Goal: Use online tool/utility: Utilize a website feature to perform a specific function

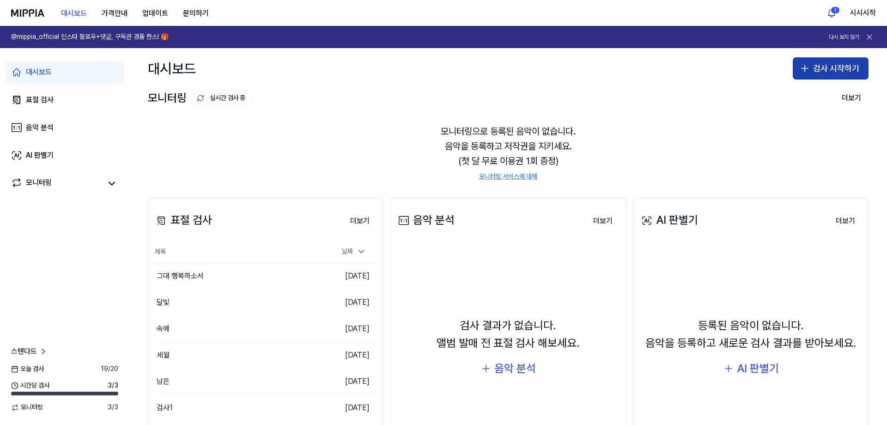
click at [827, 68] on button "검사 시작하기" at bounding box center [831, 68] width 76 height 22
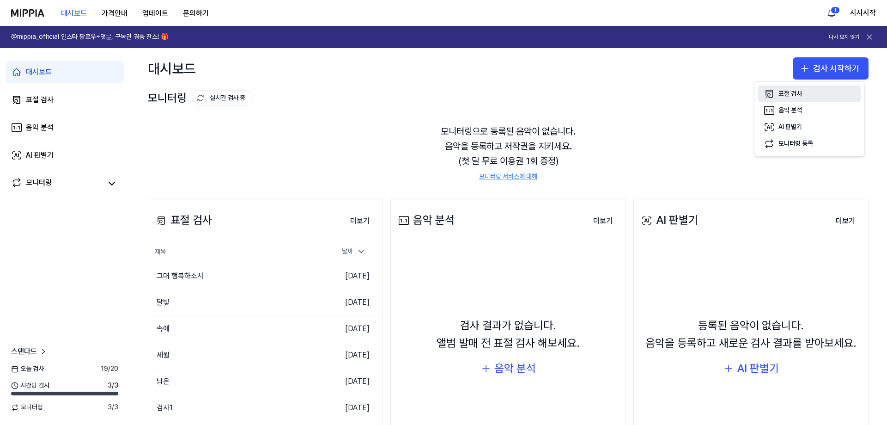
click at [799, 96] on div "표절 검사" at bounding box center [790, 93] width 24 height 9
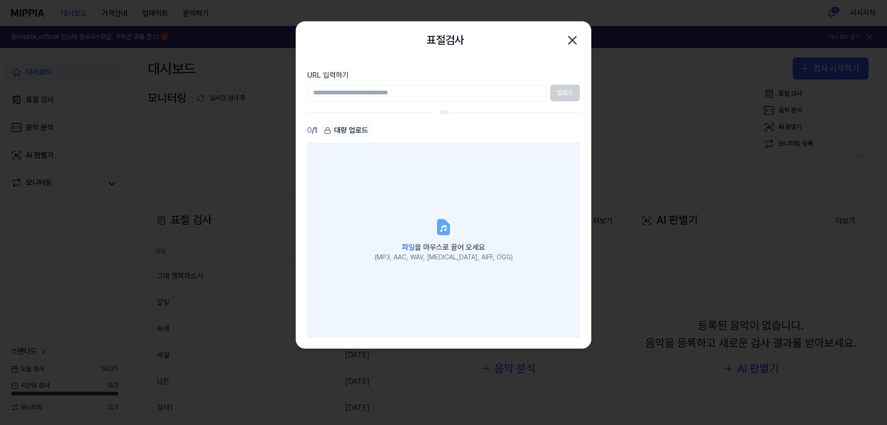
click at [416, 187] on label "파일 을 마우스로 끌어 오세요 (MP3, AAC, WAV, [MEDICAL_DATA], AIFF, OGG)" at bounding box center [443, 240] width 273 height 194
click at [0, 0] on input "파일 을 마우스로 끌어 오세요 (MP3, AAC, WAV, [MEDICAL_DATA], AIFF, OGG)" at bounding box center [0, 0] width 0 height 0
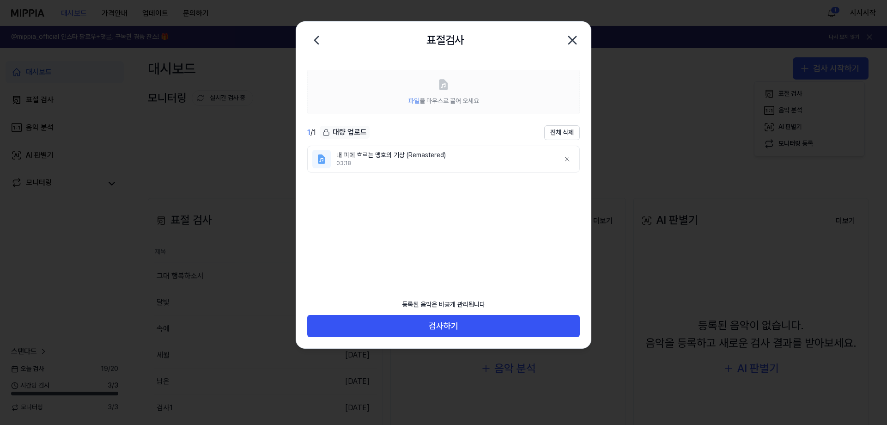
click at [575, 44] on icon "button" at bounding box center [572, 40] width 15 height 15
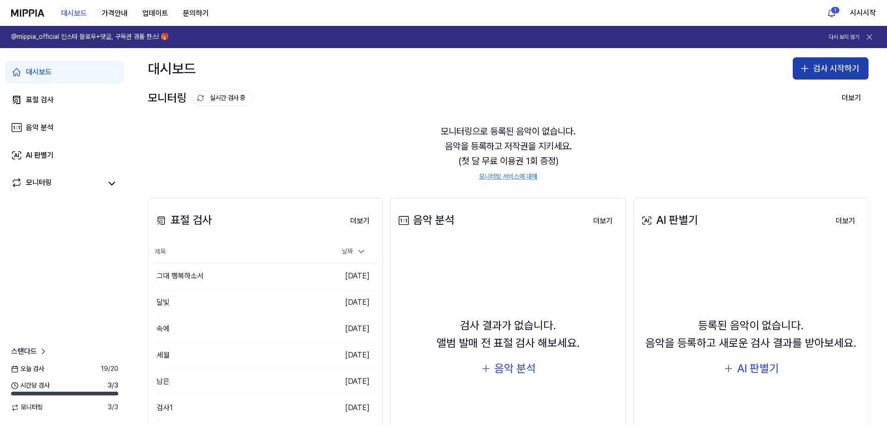
click at [816, 73] on button "검사 시작하기" at bounding box center [831, 68] width 76 height 22
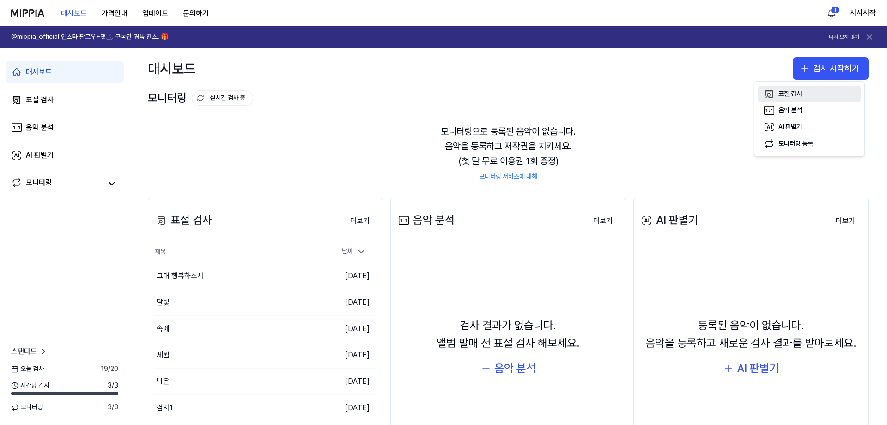
click at [792, 94] on div "표절 검사" at bounding box center [790, 93] width 24 height 9
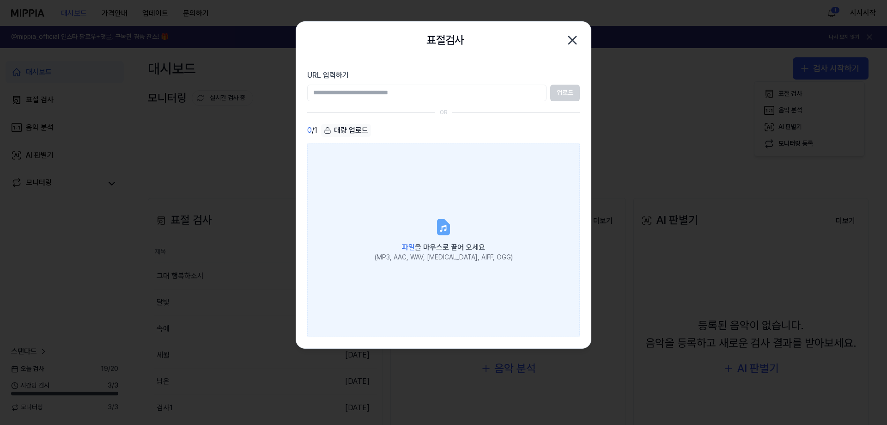
click at [431, 224] on label "파일 을 마우스로 끌어 오세요 (MP3, AAC, WAV, [MEDICAL_DATA], AIFF, OGG)" at bounding box center [443, 240] width 273 height 194
click at [0, 0] on input "파일 을 마우스로 끌어 오세요 (MP3, AAC, WAV, [MEDICAL_DATA], AIFF, OGG)" at bounding box center [0, 0] width 0 height 0
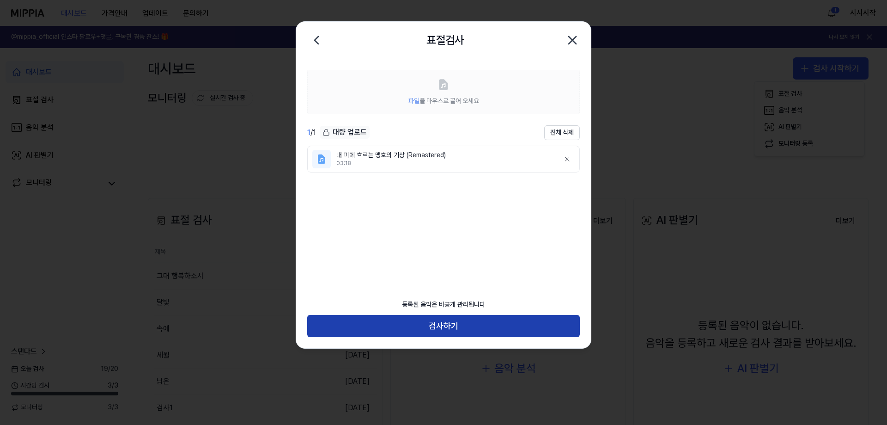
click at [458, 328] on button "검사하기" at bounding box center [443, 326] width 273 height 22
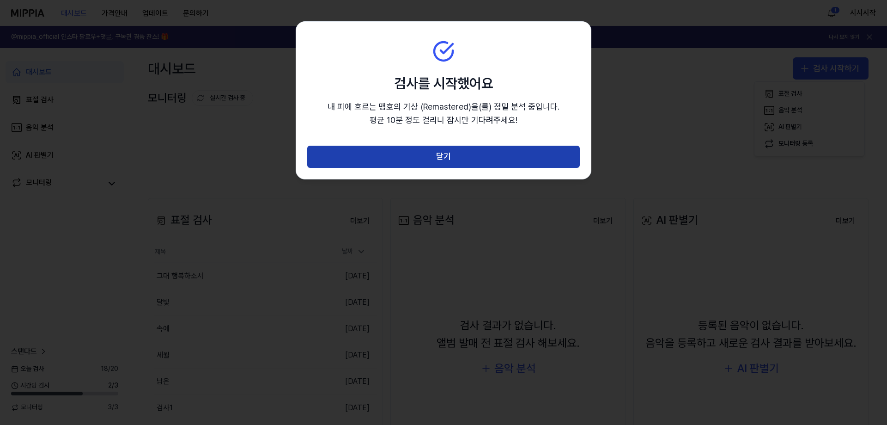
click at [502, 158] on button "닫기" at bounding box center [443, 157] width 273 height 22
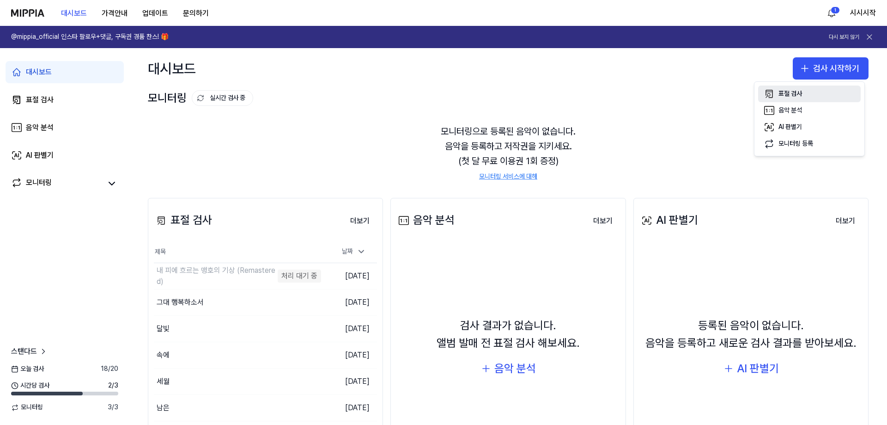
click at [815, 91] on button "표절 검사" at bounding box center [809, 93] width 103 height 17
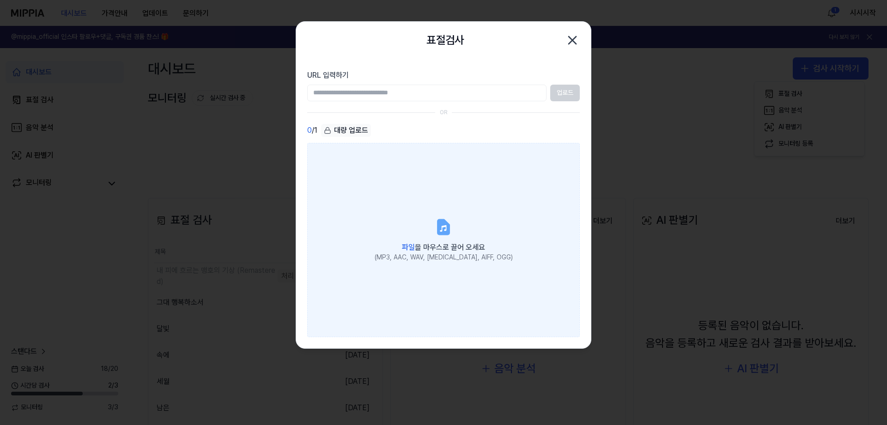
click at [458, 207] on label "파일 을 마우스로 끌어 오세요 (MP3, AAC, WAV, [MEDICAL_DATA], AIFF, OGG)" at bounding box center [443, 240] width 273 height 194
click at [0, 0] on input "파일 을 마우스로 끌어 오세요 (MP3, AAC, WAV, [MEDICAL_DATA], AIFF, OGG)" at bounding box center [0, 0] width 0 height 0
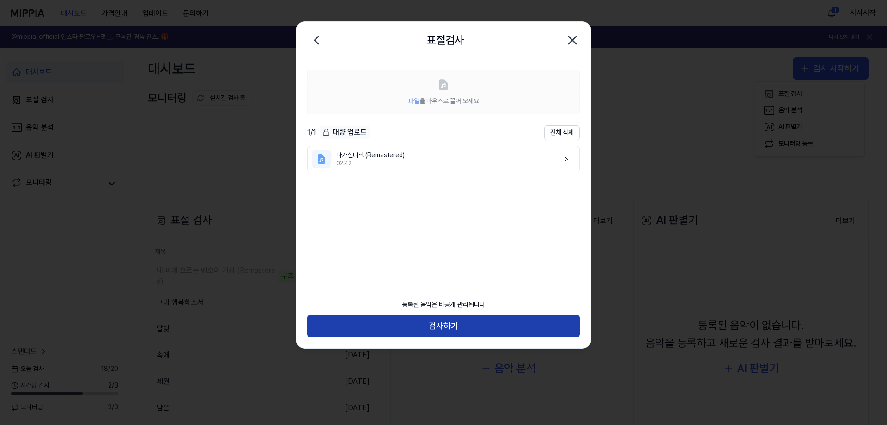
click at [473, 324] on button "검사하기" at bounding box center [443, 326] width 273 height 22
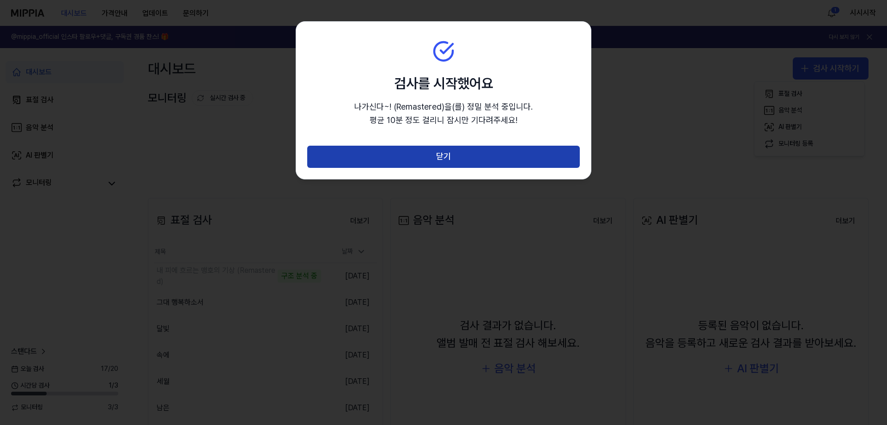
click at [517, 163] on button "닫기" at bounding box center [443, 157] width 273 height 22
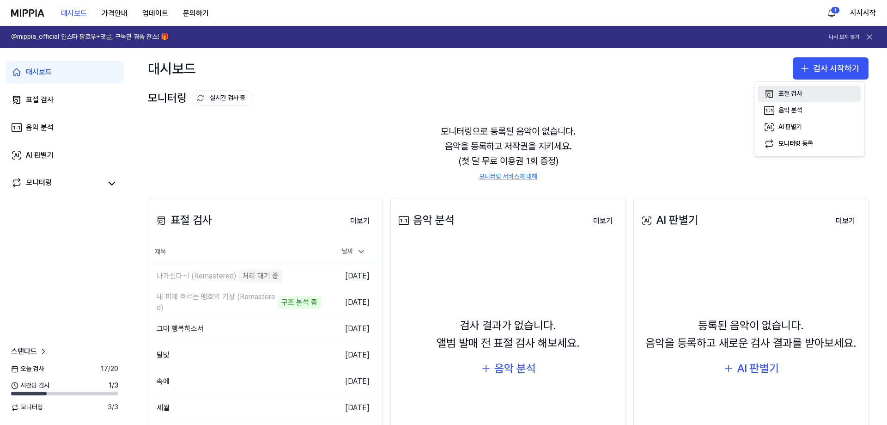
click at [812, 91] on button "표절 검사" at bounding box center [809, 93] width 103 height 17
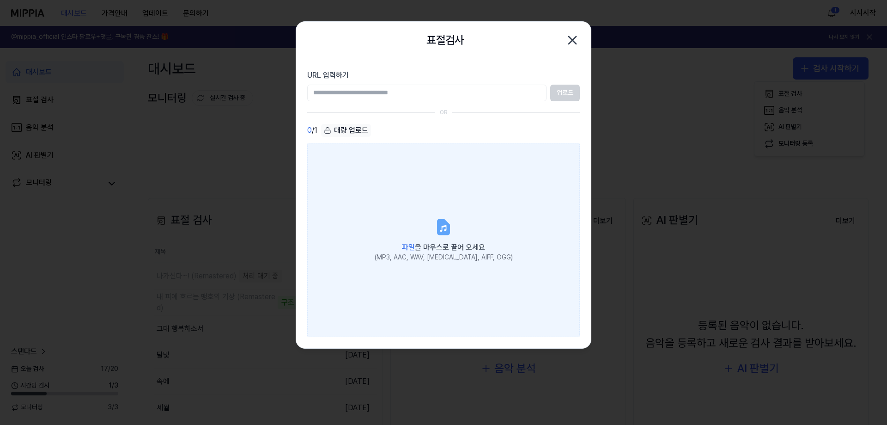
click at [473, 191] on label "파일 을 마우스로 끌어 오세요 (MP3, AAC, WAV, [MEDICAL_DATA], AIFF, OGG)" at bounding box center [443, 240] width 273 height 194
click at [0, 0] on input "파일 을 마우스로 끌어 오세요 (MP3, AAC, WAV, [MEDICAL_DATA], AIFF, OGG)" at bounding box center [0, 0] width 0 height 0
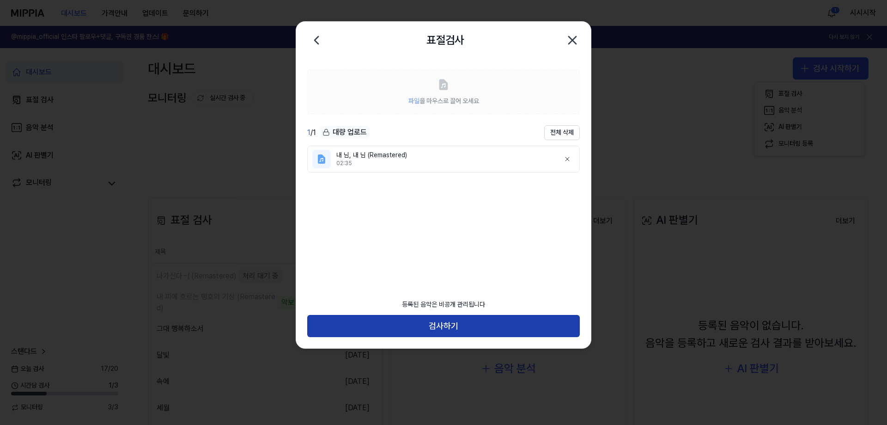
click at [456, 323] on button "검사하기" at bounding box center [443, 326] width 273 height 22
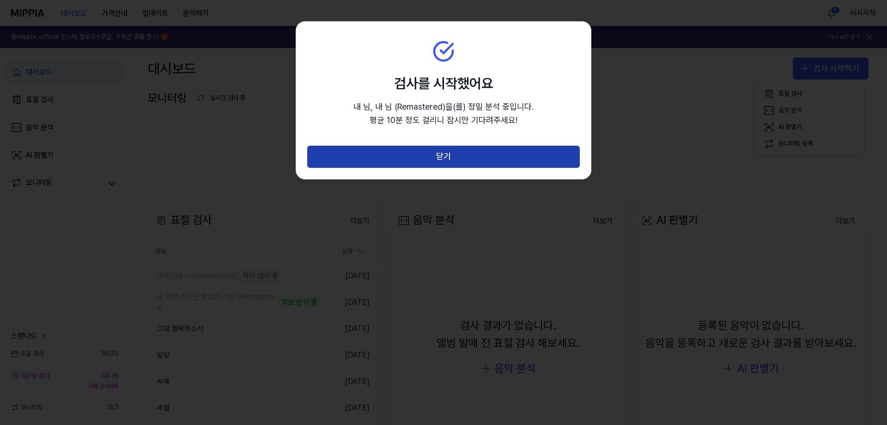
click at [449, 158] on button "닫기" at bounding box center [443, 157] width 273 height 22
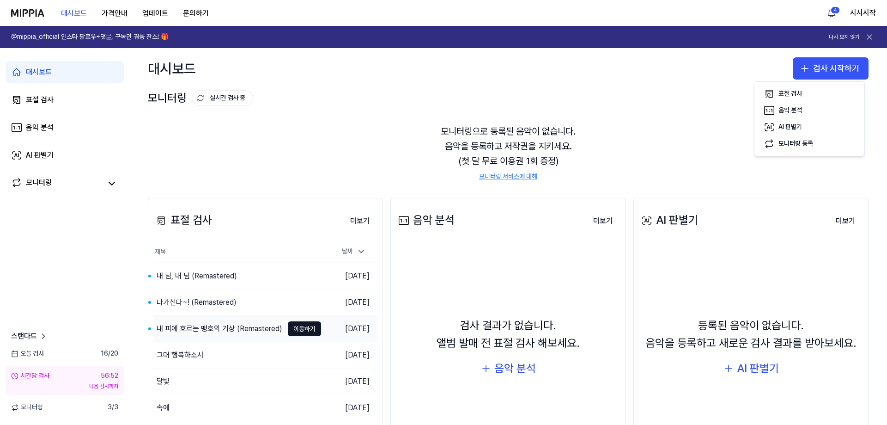
click at [227, 329] on div "내 피에 흐르는 맹호의 기상 (Remastered)" at bounding box center [220, 328] width 126 height 11
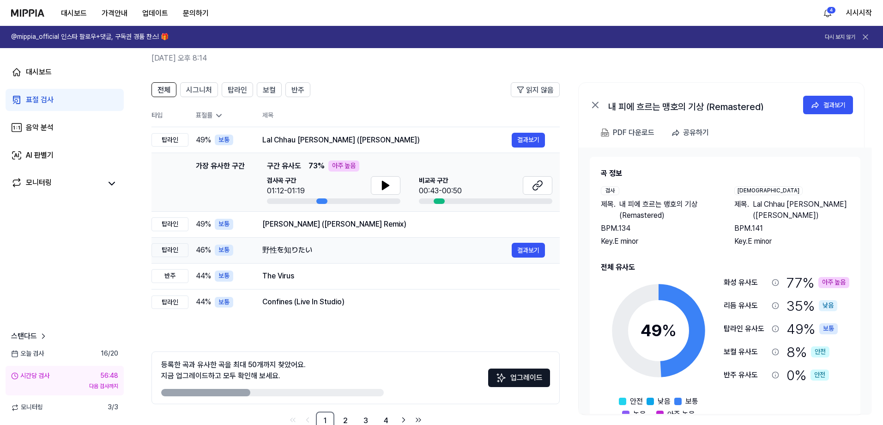
scroll to position [17, 0]
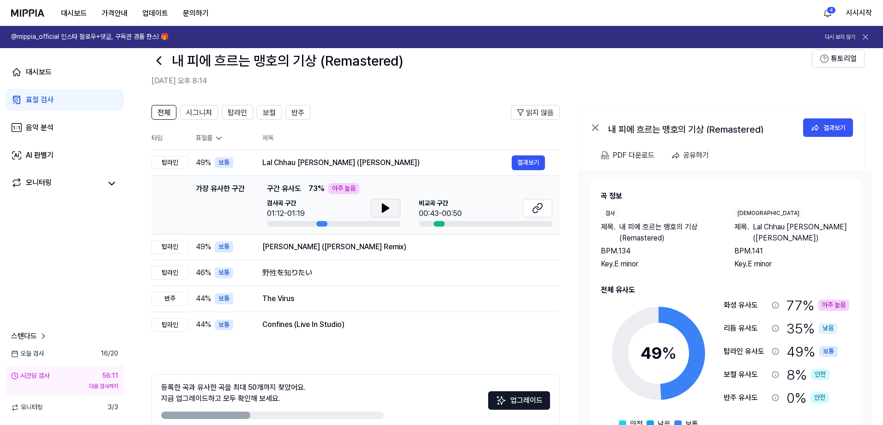
click at [385, 211] on icon at bounding box center [385, 207] width 11 height 11
click at [381, 209] on icon at bounding box center [385, 207] width 11 height 11
click at [545, 202] on button at bounding box center [538, 208] width 30 height 18
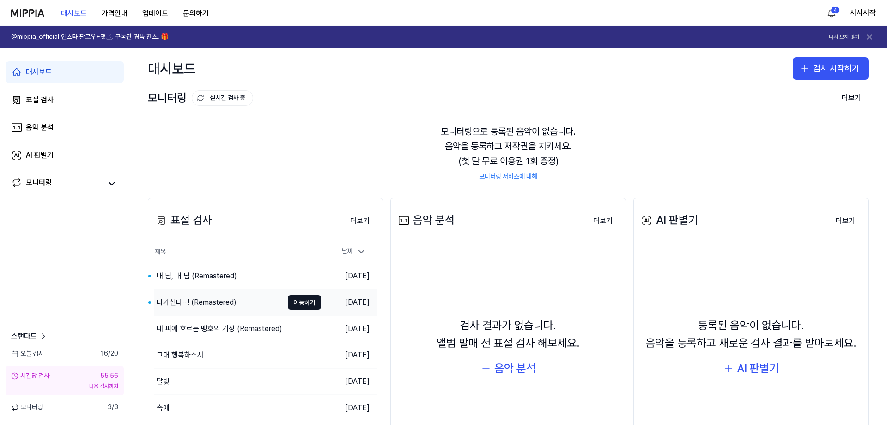
click at [206, 306] on div "나가신다~! (Remastered)" at bounding box center [197, 302] width 80 height 11
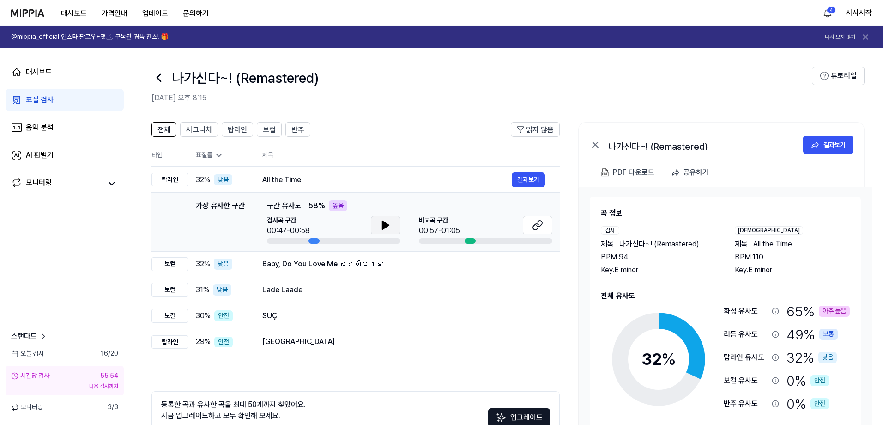
click at [392, 219] on button at bounding box center [386, 225] width 30 height 18
click at [385, 224] on icon at bounding box center [384, 224] width 2 height 7
click at [537, 224] on icon at bounding box center [536, 227] width 6 height 6
click at [380, 227] on icon at bounding box center [385, 224] width 11 height 11
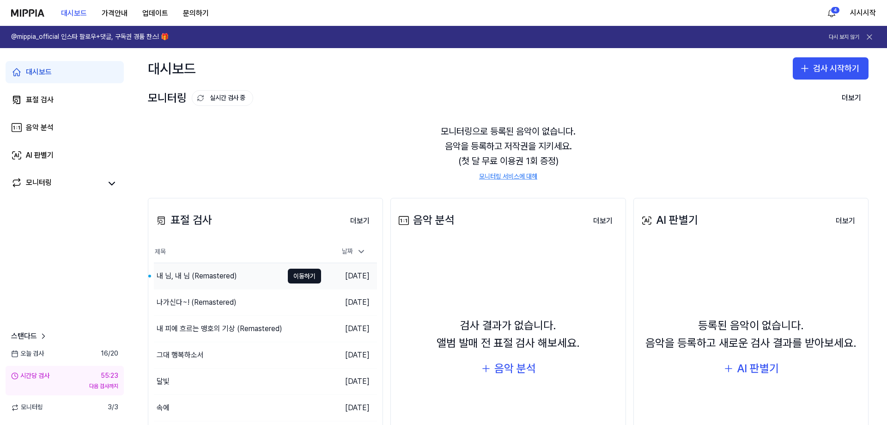
click at [249, 271] on div "내 님, 내 님 (Remastered)" at bounding box center [218, 276] width 129 height 26
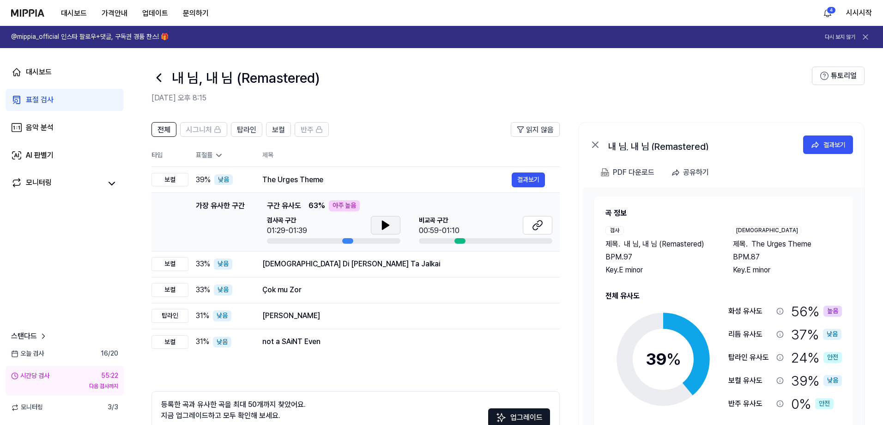
click at [381, 225] on icon at bounding box center [385, 224] width 11 height 11
click at [542, 221] on icon at bounding box center [540, 223] width 6 height 6
click at [163, 78] on icon at bounding box center [159, 77] width 15 height 15
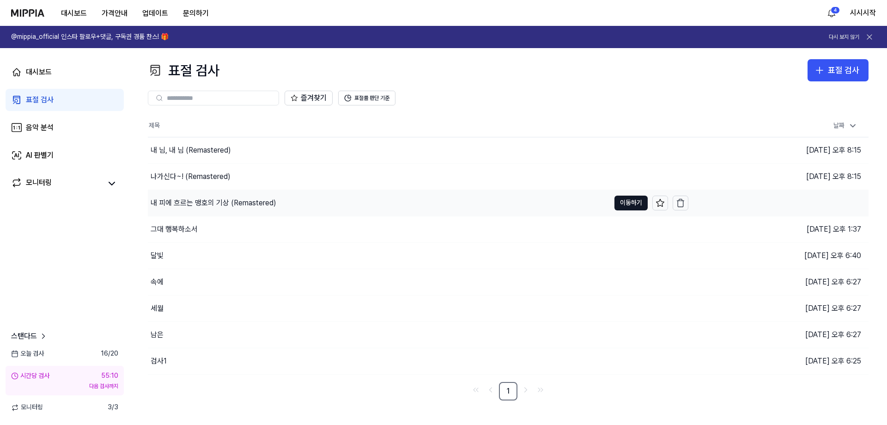
click at [242, 200] on div "내 피에 흐르는 맹호의 기상 (Remastered)" at bounding box center [214, 202] width 126 height 11
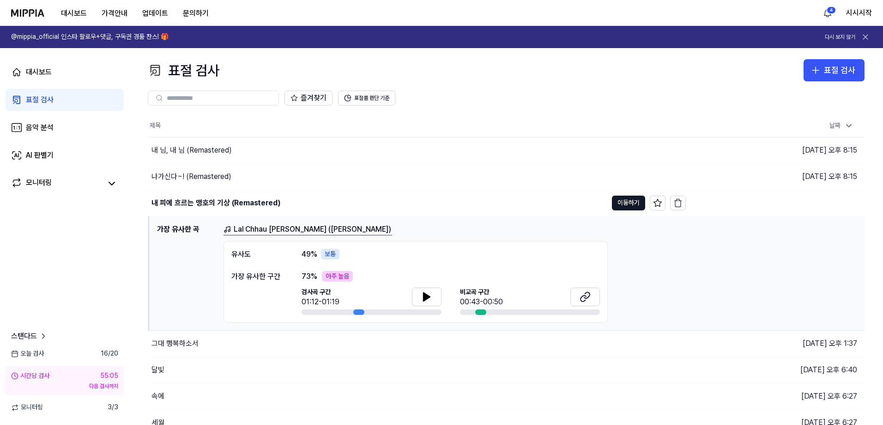
click at [289, 227] on link "Lal Chhau Liloh Maa (Maithili Bhajan)" at bounding box center [308, 230] width 169 height 12
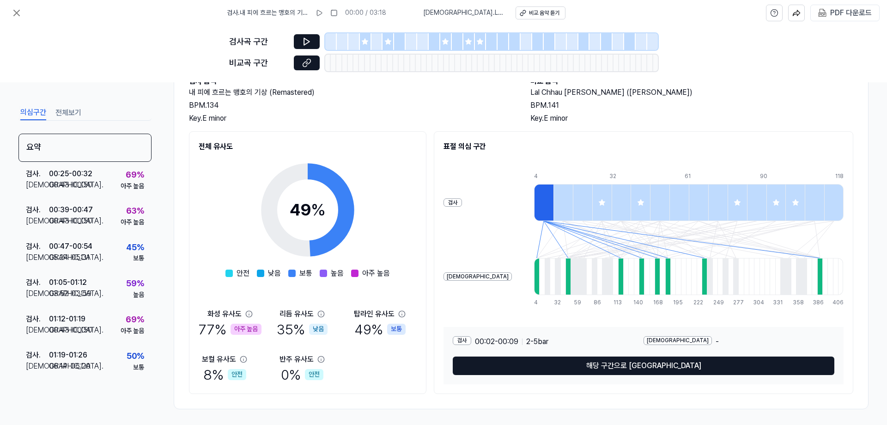
scroll to position [65, 0]
